Goal: Find specific page/section: Find specific page/section

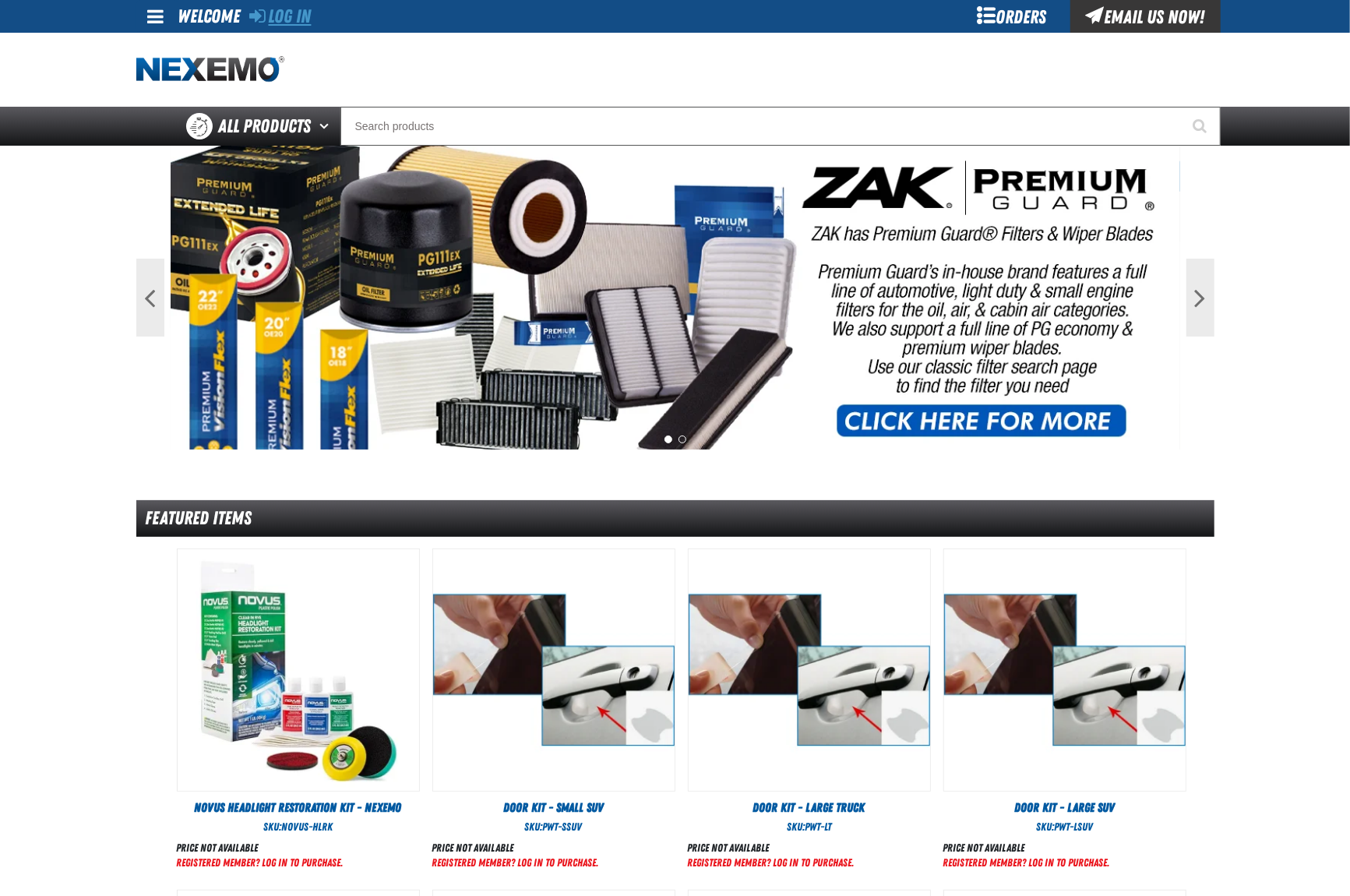
click at [294, 22] on link "Log In" at bounding box center [281, 16] width 62 height 22
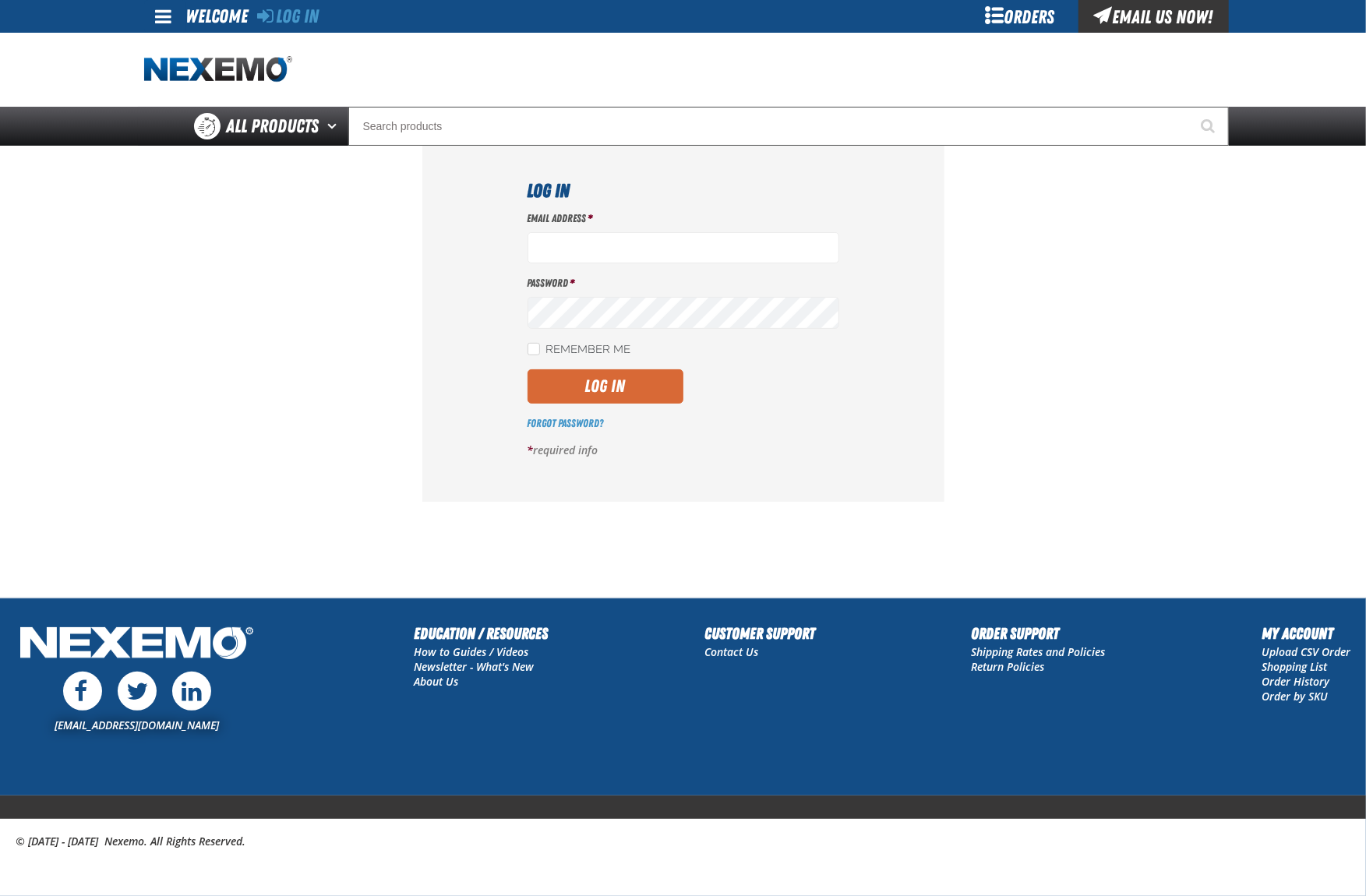
type input "[EMAIL_ADDRESS][DOMAIN_NAME]"
click at [602, 379] on button "Log In" at bounding box center [605, 386] width 156 height 34
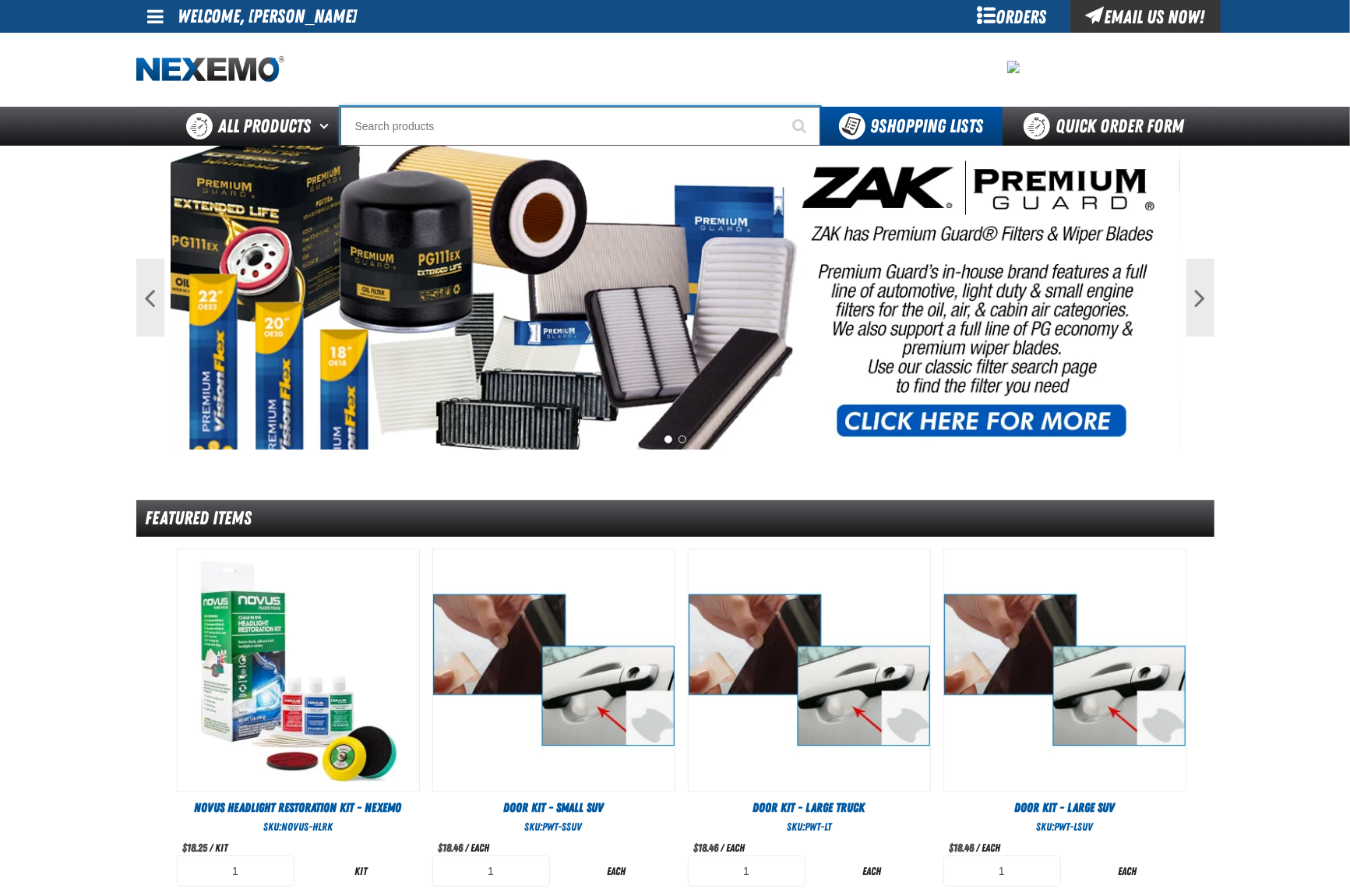
click at [475, 121] on input "Search" at bounding box center [580, 127] width 480 height 39
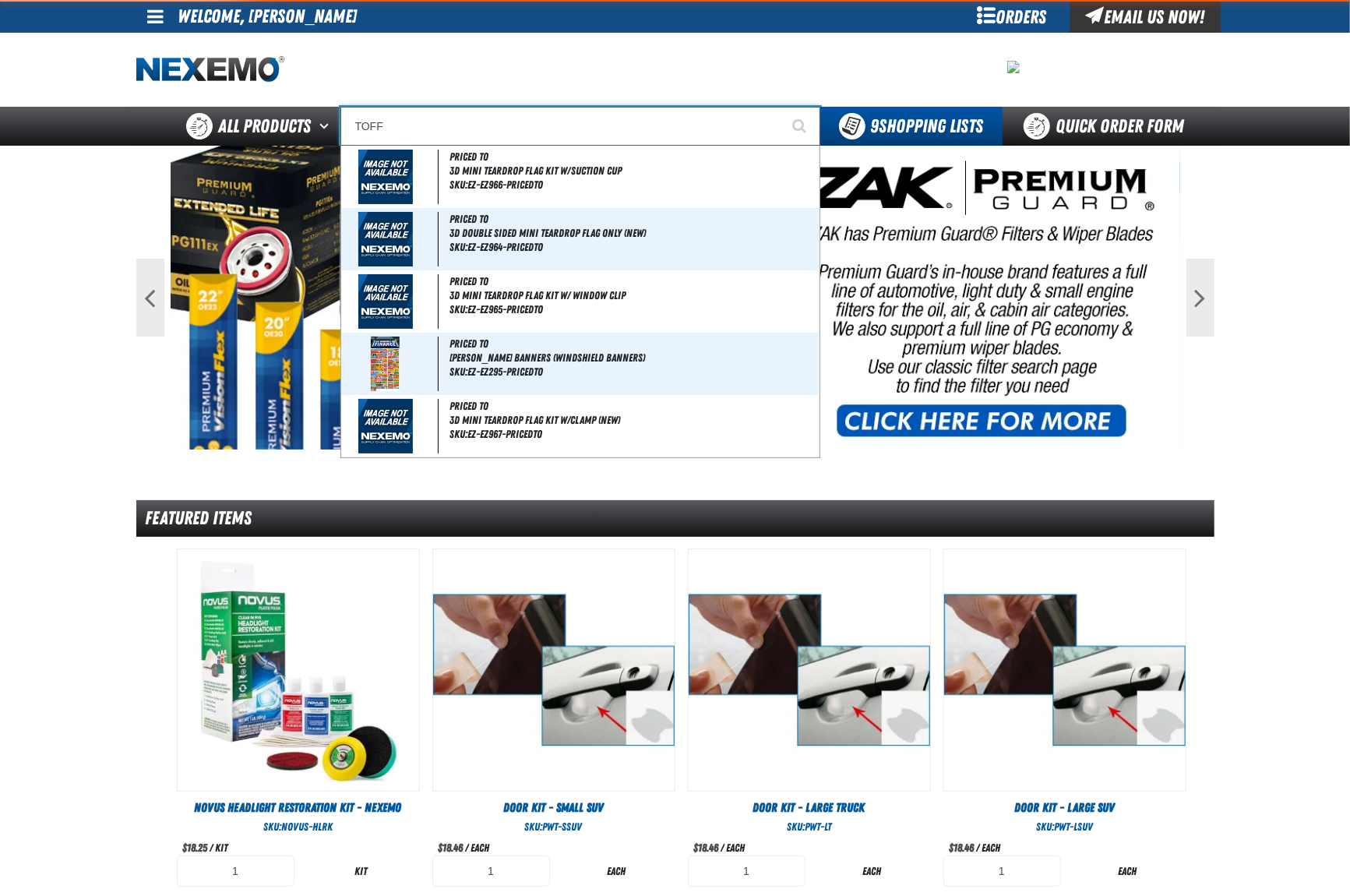
type input "TOFF"
click at [781, 107] on button "Start Searching" at bounding box center [801, 127] width 39 height 39
type input "TOFF Bedplates"
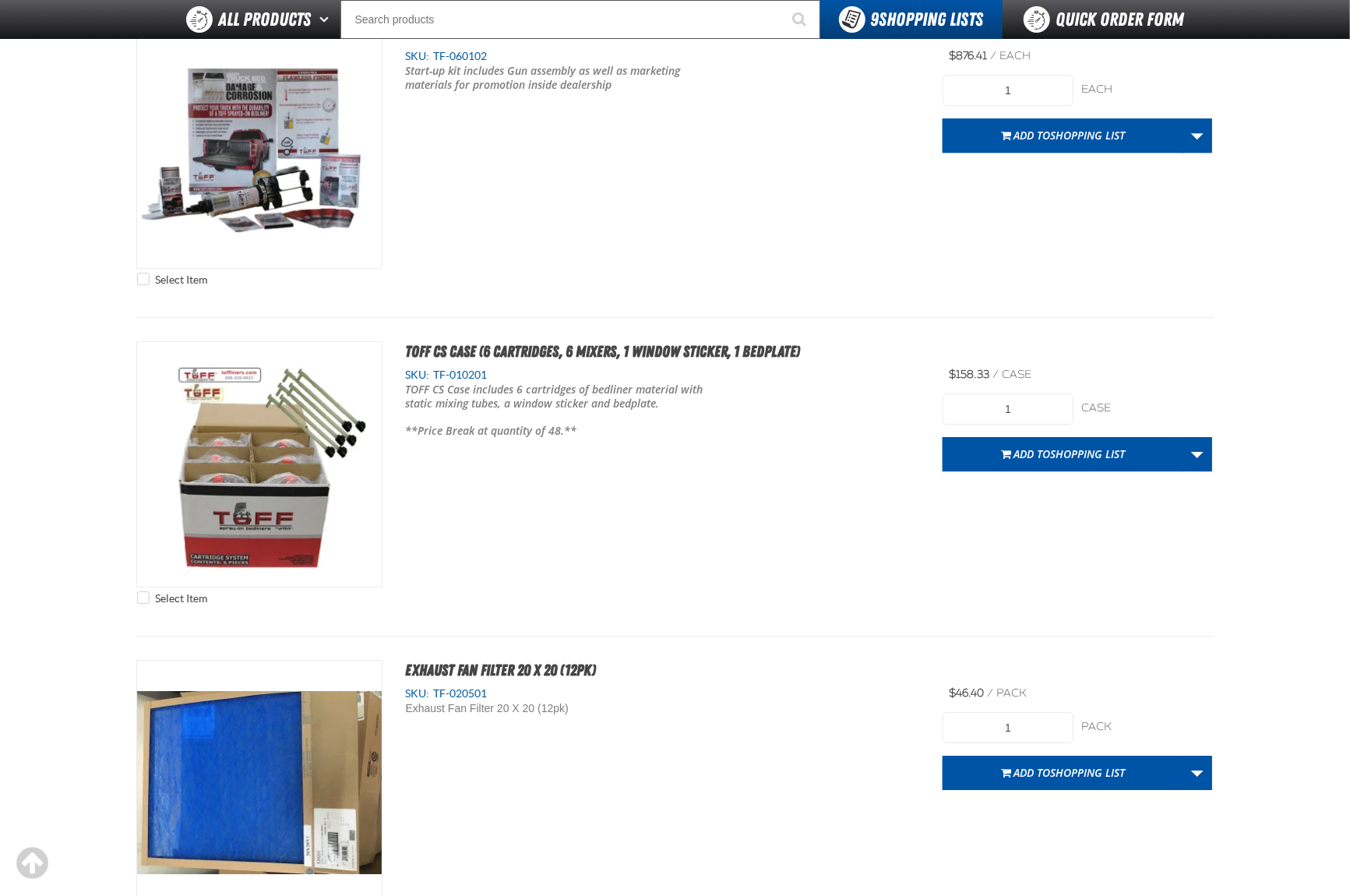
scroll to position [7271, 0]
